Goal: Task Accomplishment & Management: Manage account settings

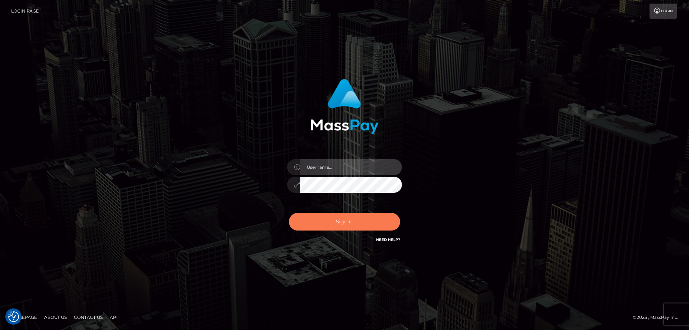
type input "emmy.navach"
click at [348, 221] on button "Sign in" at bounding box center [344, 222] width 111 height 18
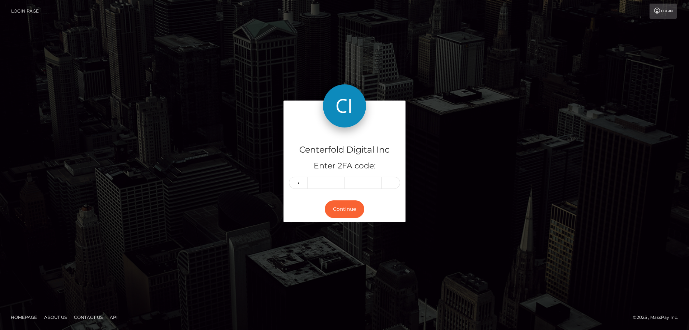
type input "1"
type input "3"
type input "7"
type input "8"
type input "1"
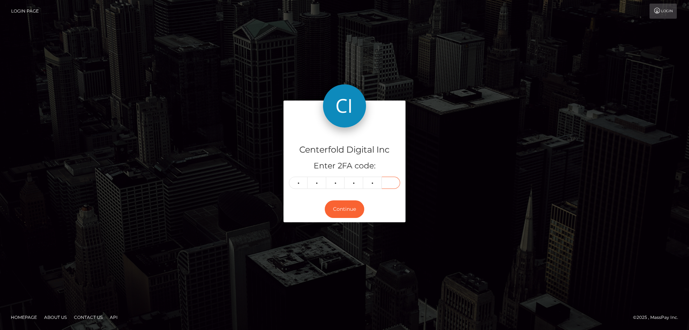
type input "7"
